Goal: Communication & Community: Answer question/provide support

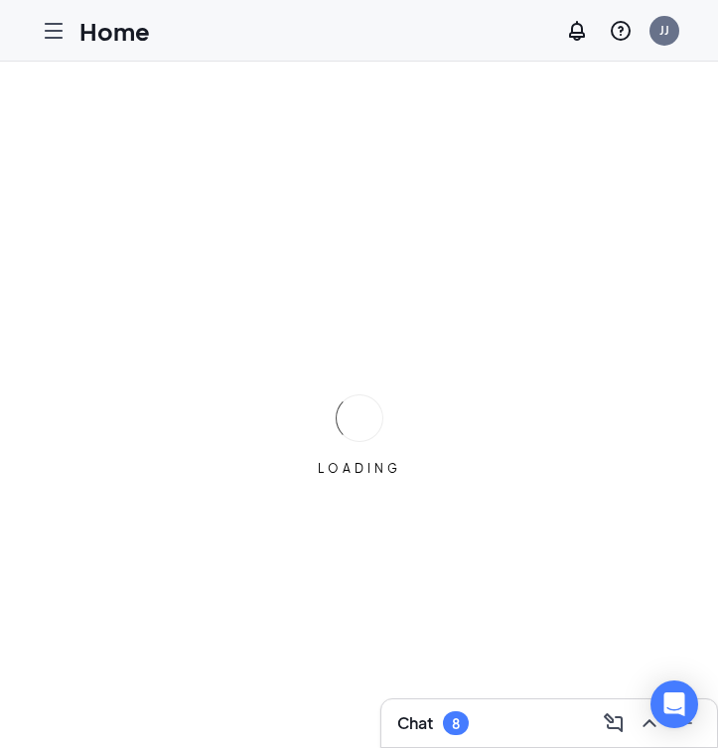
click at [45, 39] on icon "Hamburger" at bounding box center [54, 31] width 24 height 24
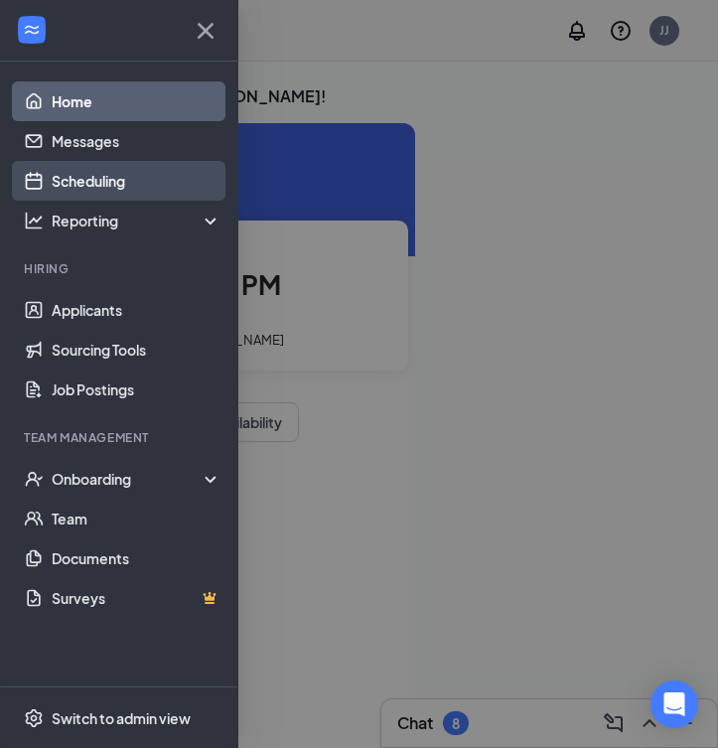
click at [91, 185] on link "Scheduling" at bounding box center [137, 181] width 170 height 40
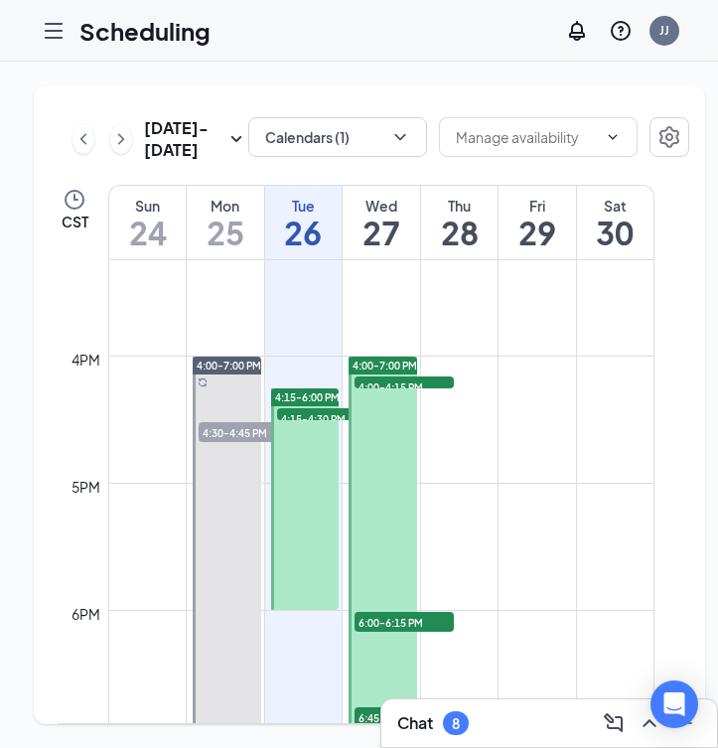
scroll to position [1934, 0]
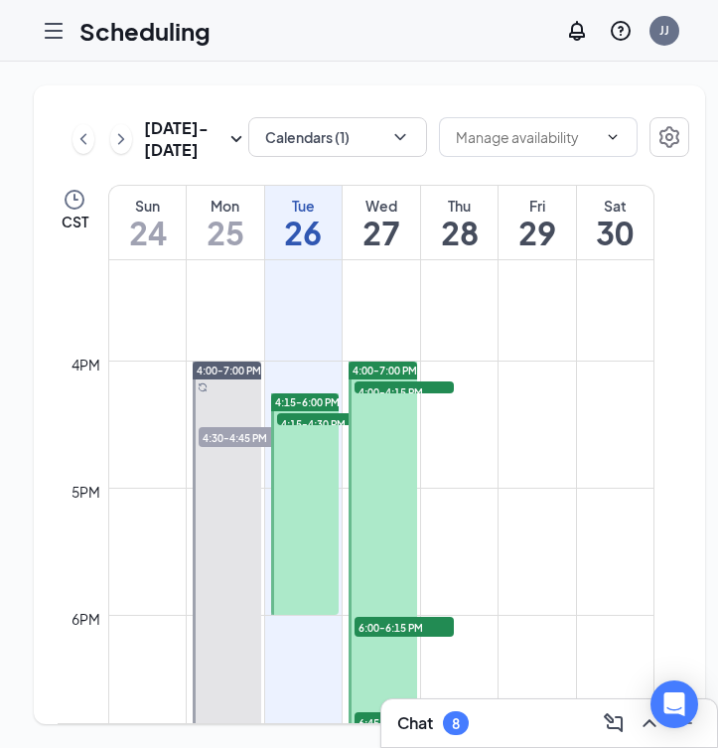
click at [315, 433] on span "4:15-4:30 PM" at bounding box center [326, 423] width 99 height 20
click at [297, 433] on span "4:15-4:30 PM" at bounding box center [326, 423] width 99 height 20
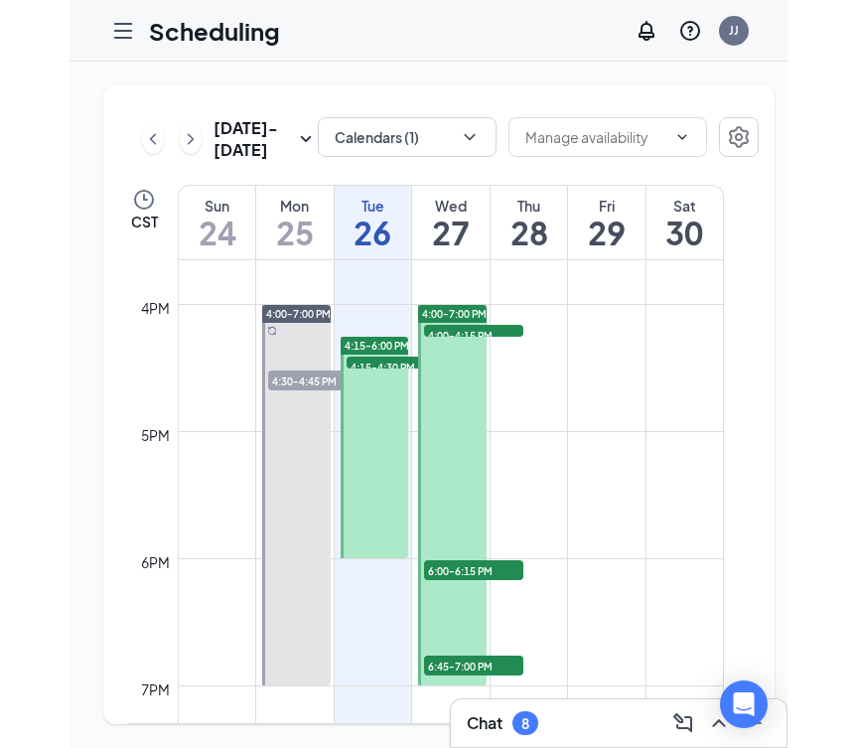
scroll to position [1990, 0]
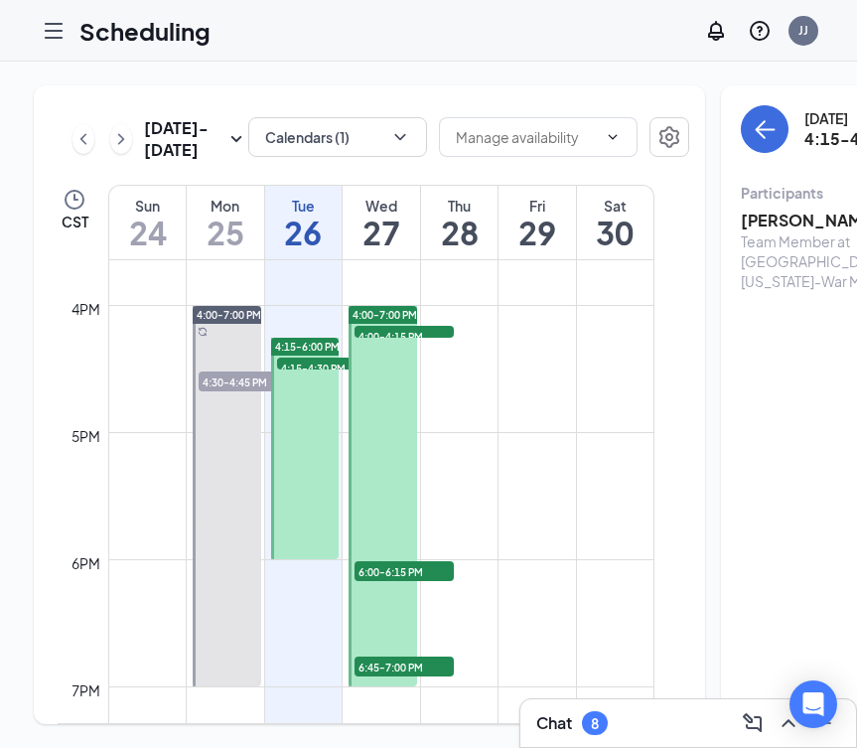
click at [717, 218] on h3 "[PERSON_NAME]" at bounding box center [845, 221] width 209 height 22
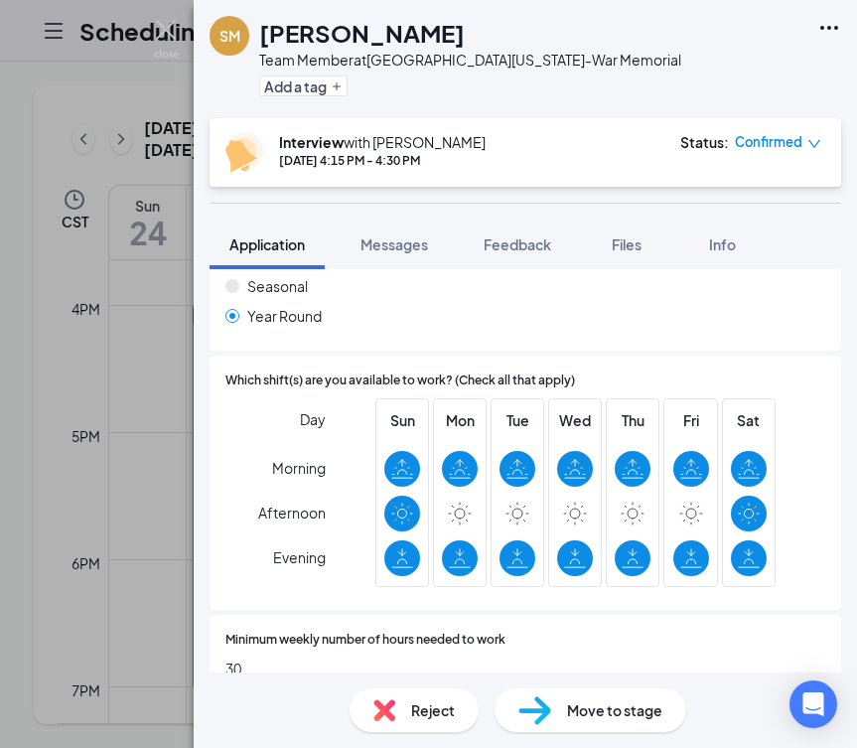
scroll to position [786, 0]
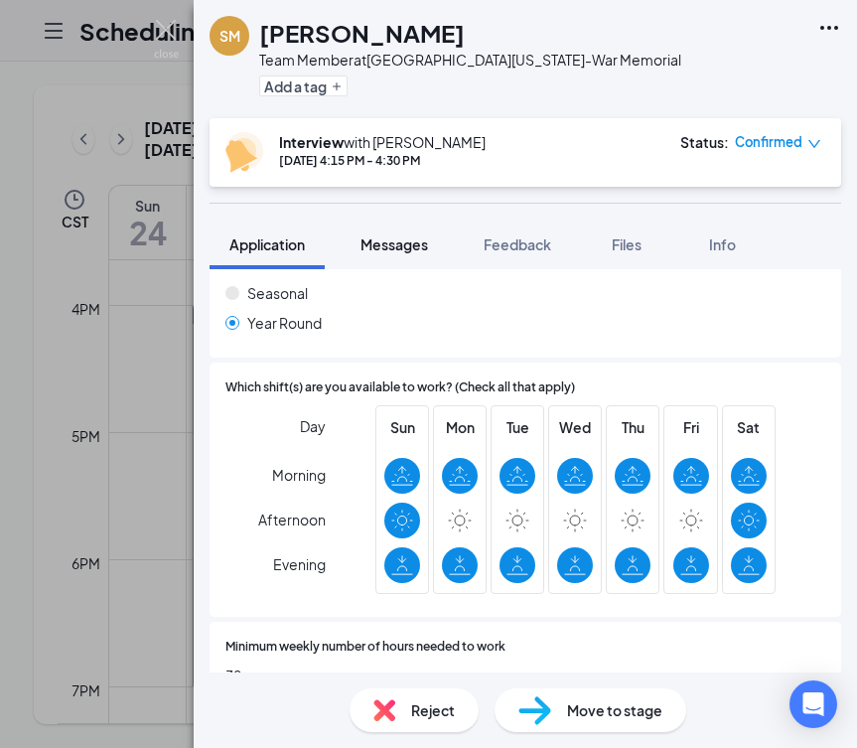
click at [413, 237] on span "Messages" at bounding box center [395, 244] width 68 height 18
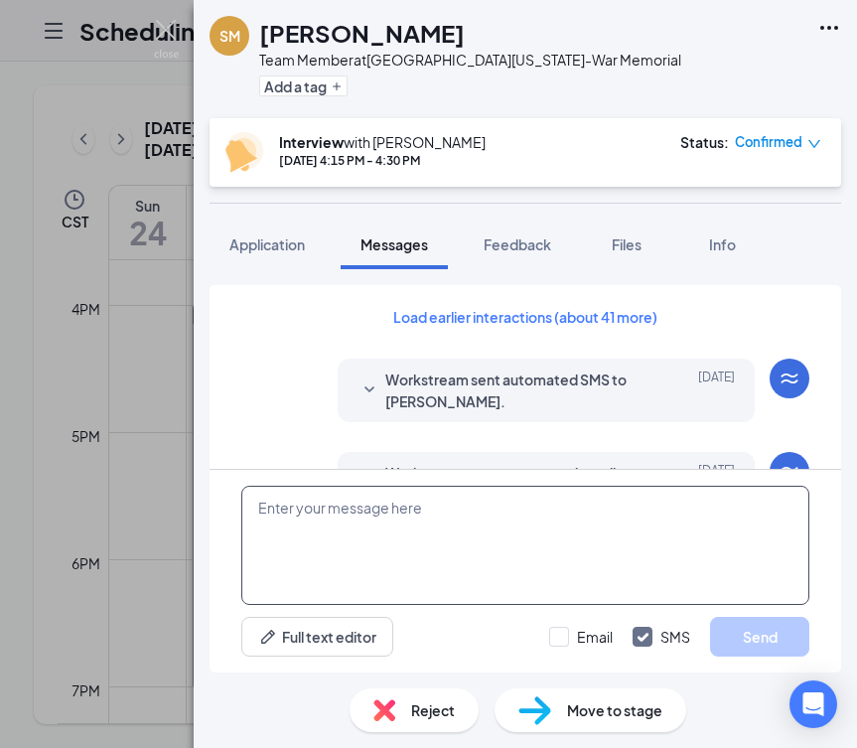
click at [416, 520] on textarea at bounding box center [525, 545] width 568 height 119
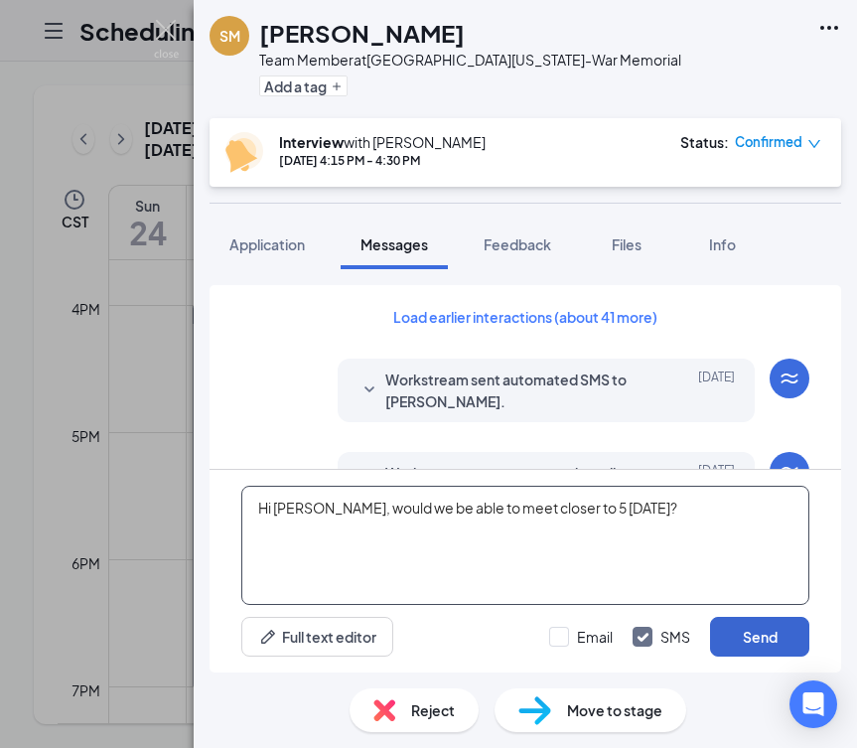
type textarea "Hi [PERSON_NAME], would we be able to meet closer to 5 [DATE]?"
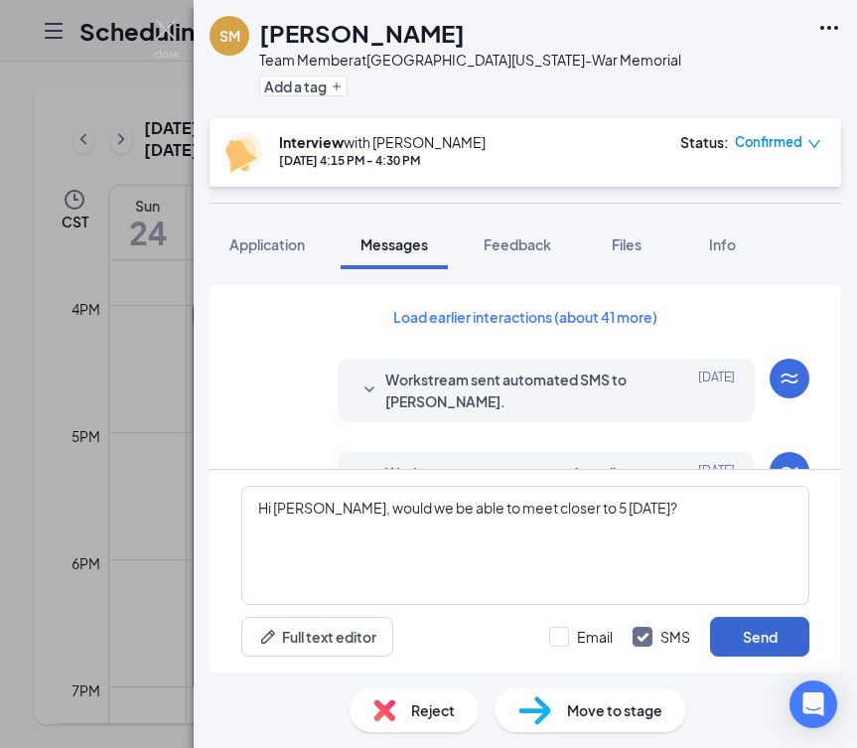
click at [717, 634] on button "Send" at bounding box center [759, 637] width 99 height 40
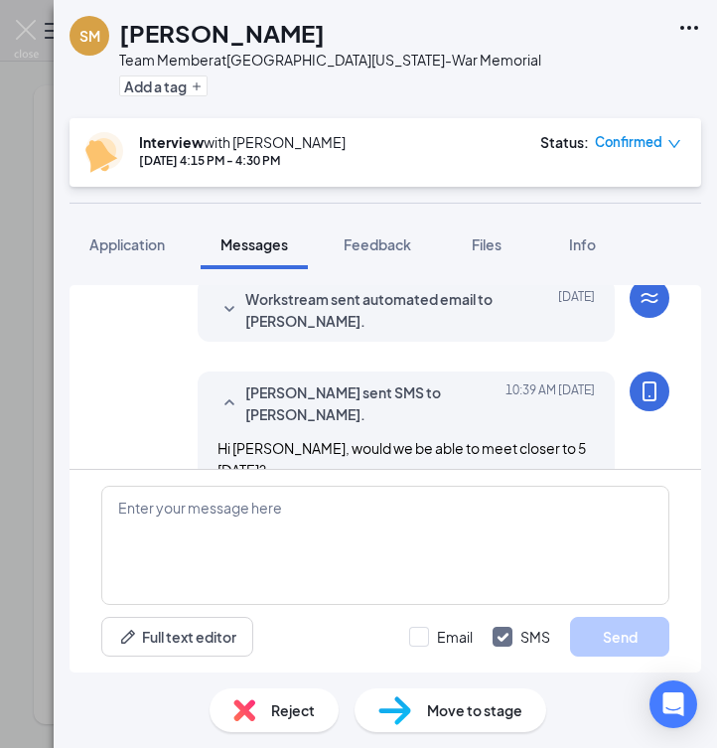
scroll to position [754, 0]
